Goal: Task Accomplishment & Management: Complete application form

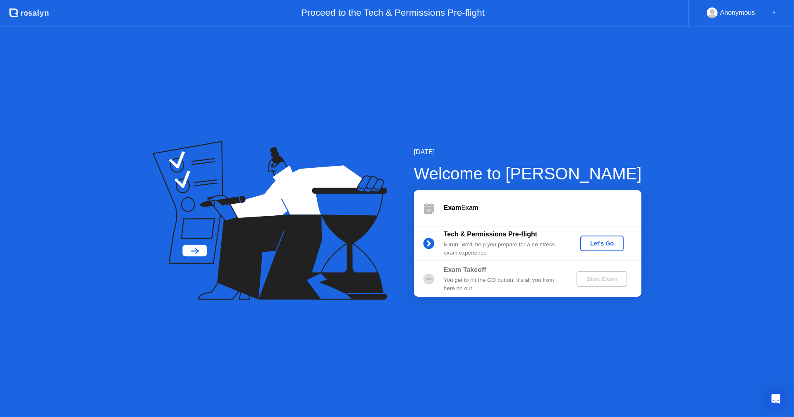
click at [512, 282] on div "You get to hit the GO button! It’s all you from here on out" at bounding box center [503, 284] width 119 height 17
click at [610, 247] on div "Let's Go" at bounding box center [602, 243] width 37 height 7
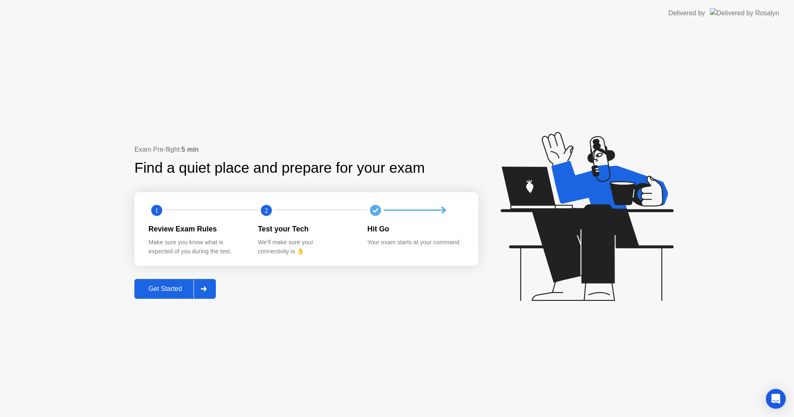
click at [147, 283] on button "Get Started" at bounding box center [175, 289] width 82 height 20
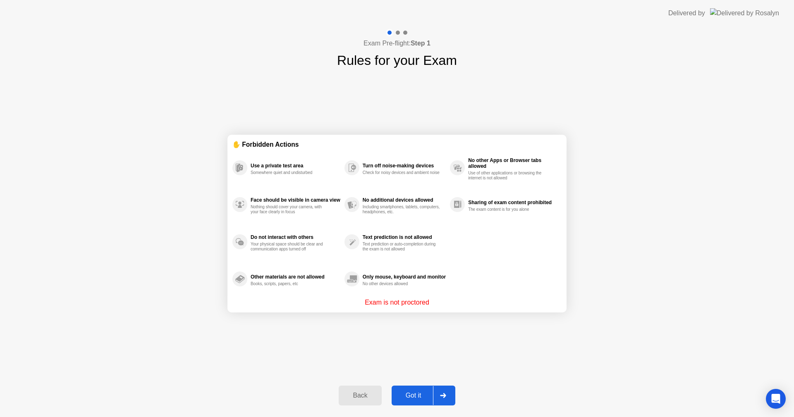
click at [416, 398] on div "Got it" at bounding box center [413, 395] width 39 height 7
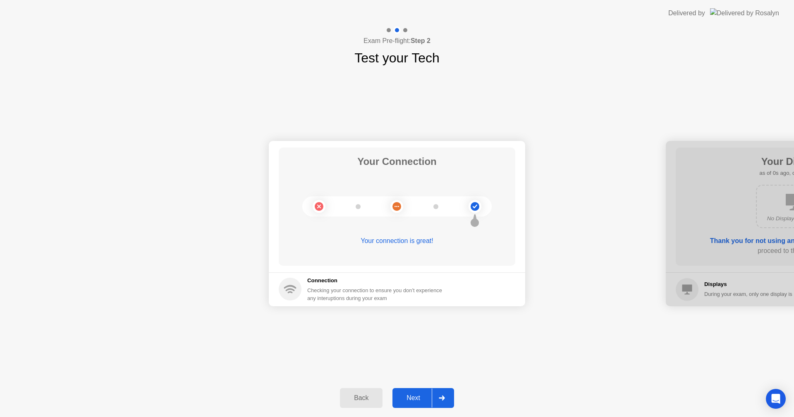
click at [416, 398] on div "Next" at bounding box center [413, 398] width 37 height 7
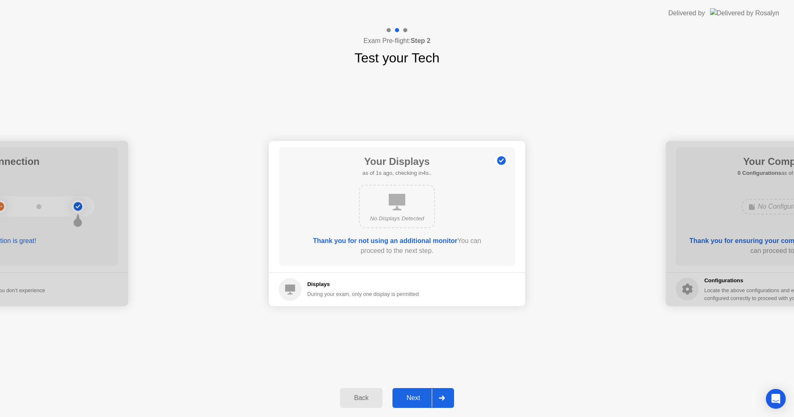
click at [405, 395] on div "Next" at bounding box center [413, 398] width 37 height 7
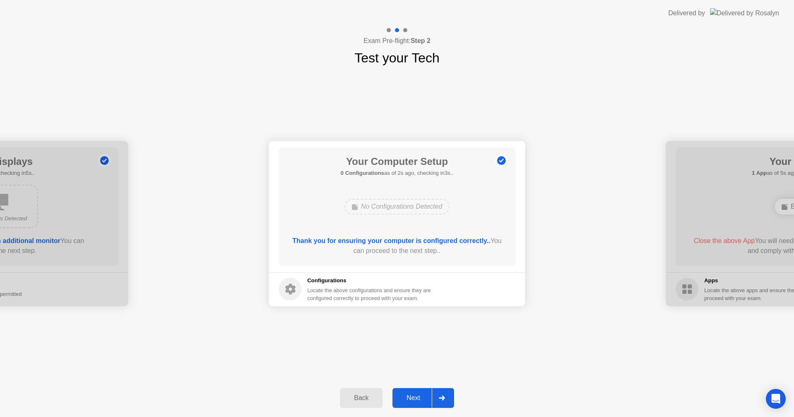
click at [405, 395] on div "Next" at bounding box center [413, 398] width 37 height 7
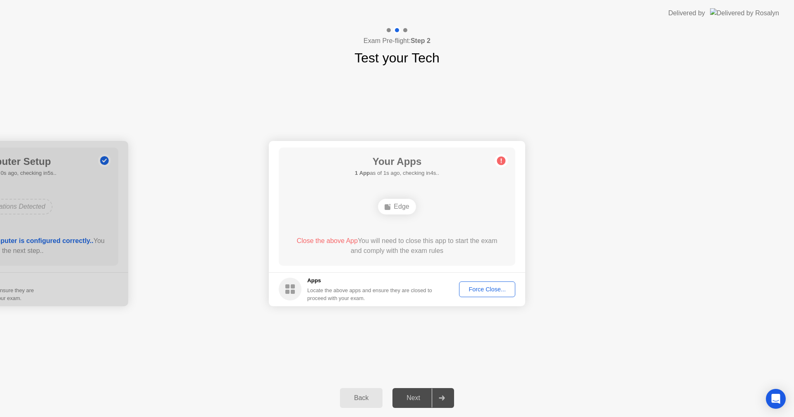
click at [484, 293] on div "Force Close..." at bounding box center [487, 289] width 50 height 7
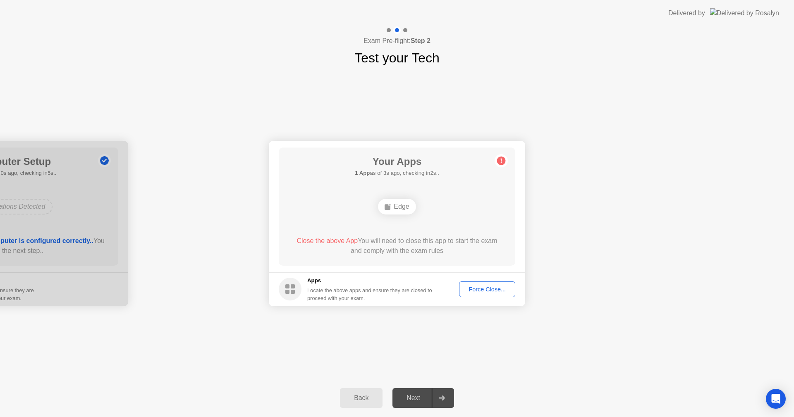
click at [483, 290] on div "Force Close..." at bounding box center [487, 289] width 50 height 7
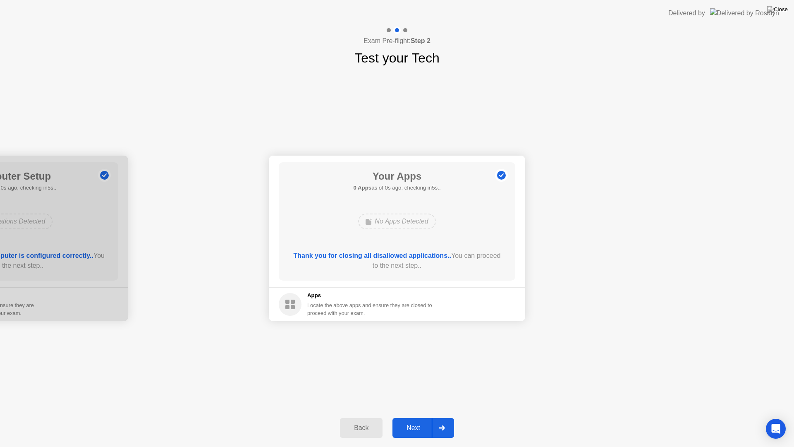
click at [418, 417] on div "Next" at bounding box center [413, 427] width 37 height 7
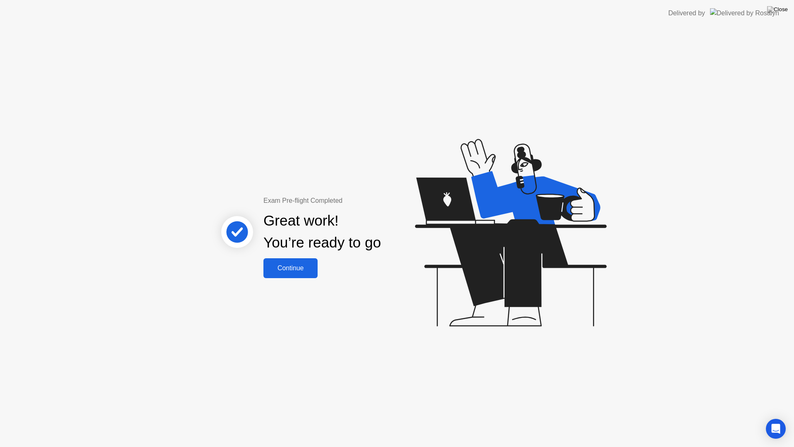
click at [283, 273] on button "Continue" at bounding box center [291, 268] width 54 height 20
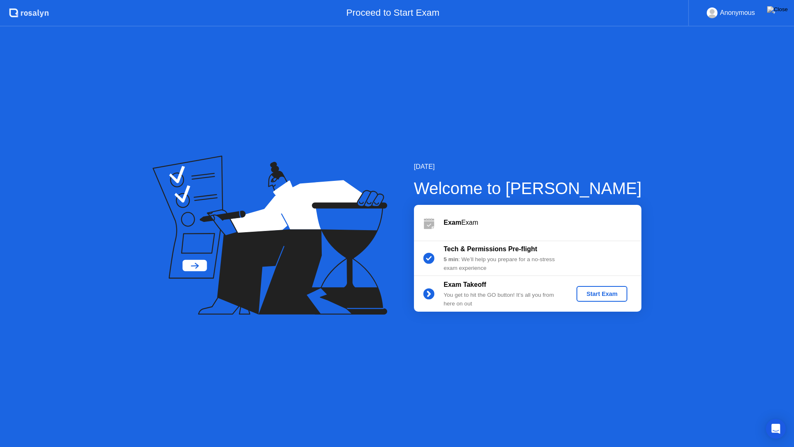
click at [602, 293] on div "Start Exam" at bounding box center [602, 293] width 44 height 7
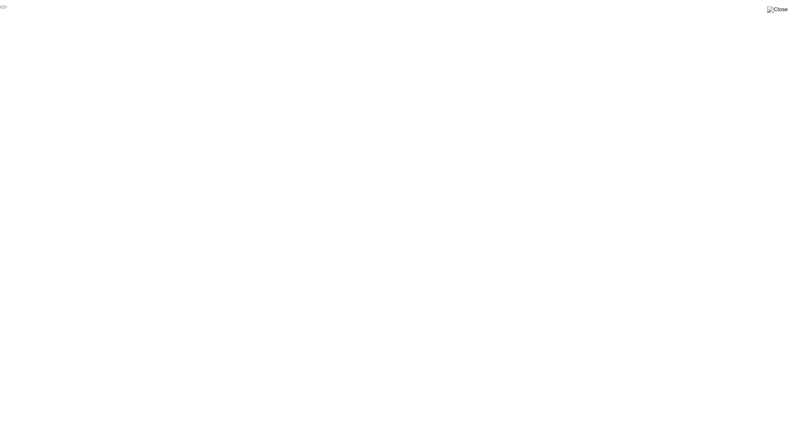
click div "End Proctoring Session"
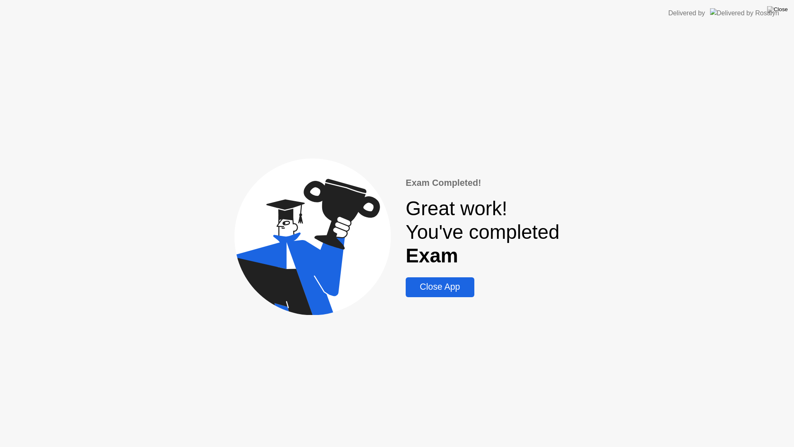
click at [421, 290] on div "Close App" at bounding box center [439, 287] width 63 height 10
